Goal: Task Accomplishment & Management: Manage account settings

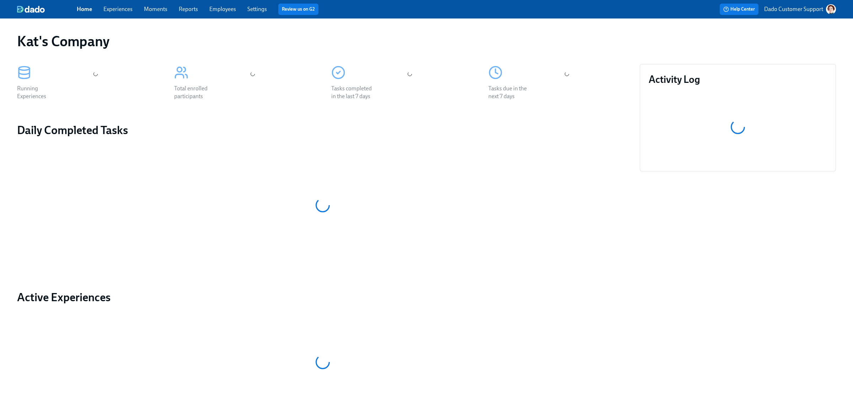
click at [98, 10] on div "Home Experiences Moments Reports Employees Settings Review us on G2" at bounding box center [267, 9] width 380 height 11
click at [115, 9] on link "Experiences" at bounding box center [117, 9] width 29 height 7
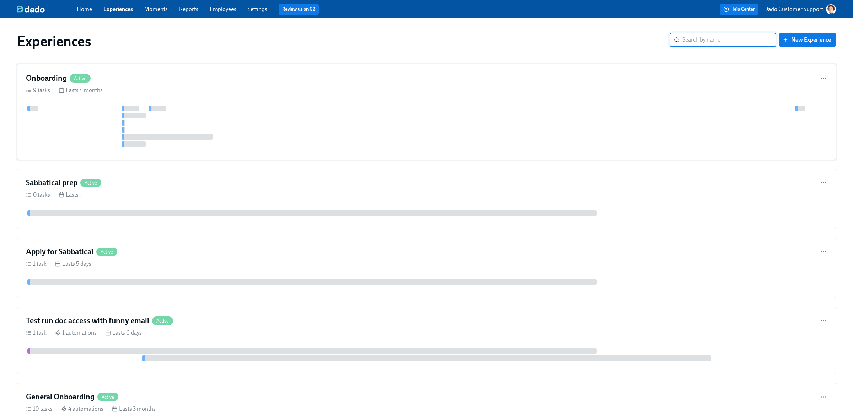
click at [71, 74] on div "Onboarding Active" at bounding box center [58, 78] width 65 height 11
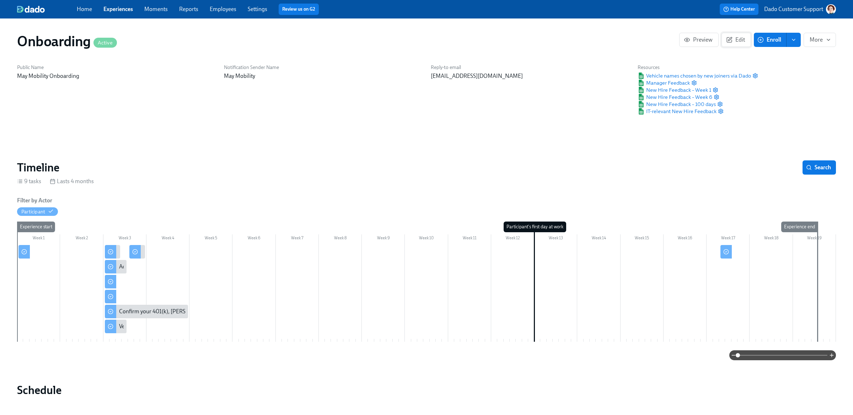
click at [742, 43] on span "Edit" at bounding box center [736, 39] width 17 height 7
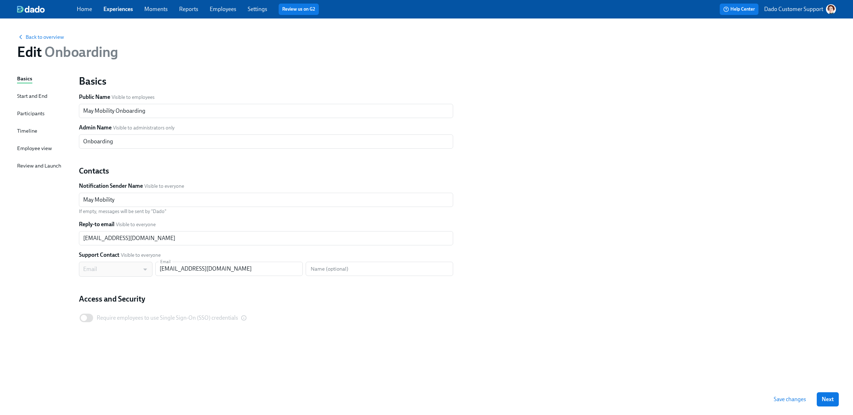
click at [28, 113] on div "Participants" at bounding box center [30, 114] width 27 height 8
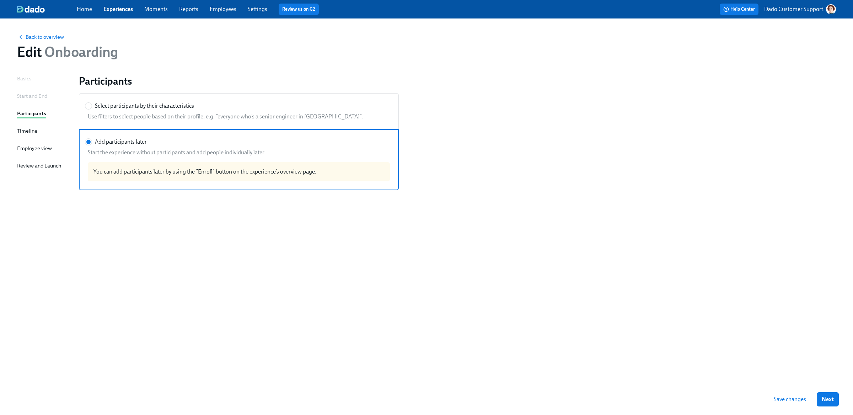
click at [208, 103] on div "Select participants by their characteristics" at bounding box center [237, 106] width 305 height 8
click at [92, 103] on input "Select participants by their characteristics" at bounding box center [88, 106] width 6 height 6
radio input "true"
